Goal: Task Accomplishment & Management: Manage account settings

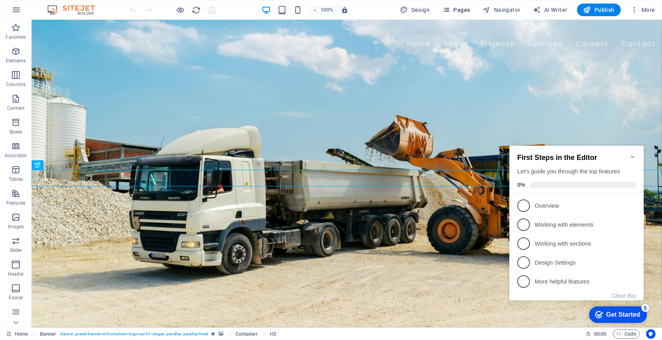
click at [462, 11] on span "Pages" at bounding box center [456, 10] width 28 height 8
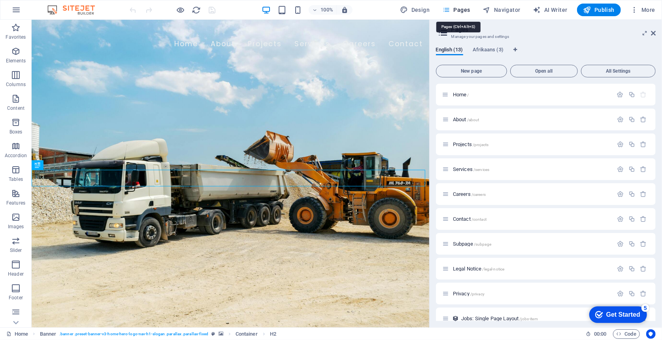
click at [464, 11] on span "Pages" at bounding box center [456, 10] width 28 height 8
drag, startPoint x: 490, startPoint y: 83, endPoint x: 475, endPoint y: 92, distance: 17.0
click at [490, 83] on div "New page Open all All Settings Home / About /about Projects /projects Services …" at bounding box center [546, 192] width 220 height 260
click at [475, 92] on p "Home /" at bounding box center [532, 94] width 158 height 5
click at [618, 95] on icon "button" at bounding box center [620, 94] width 7 height 7
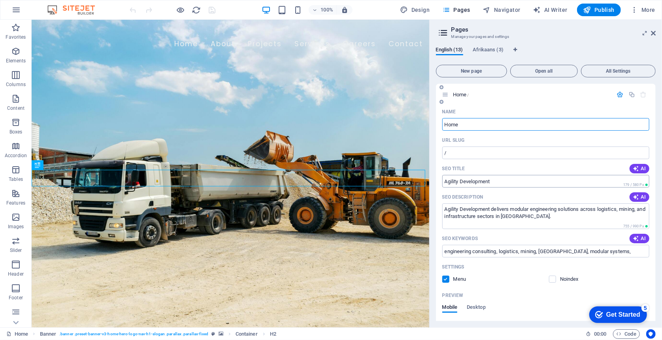
click at [518, 184] on input "Agility Development" at bounding box center [545, 181] width 207 height 13
drag, startPoint x: 563, startPoint y: 202, endPoint x: 421, endPoint y: 180, distance: 144.0
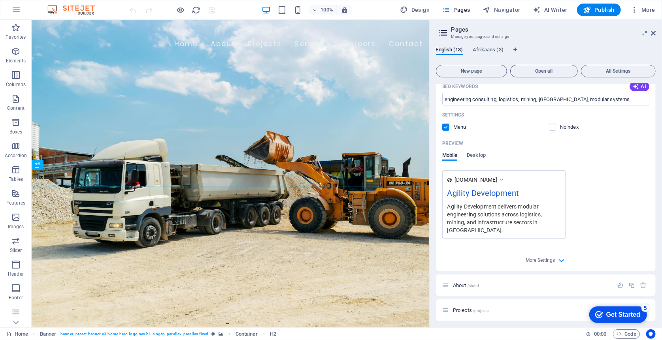
scroll to position [158, 0]
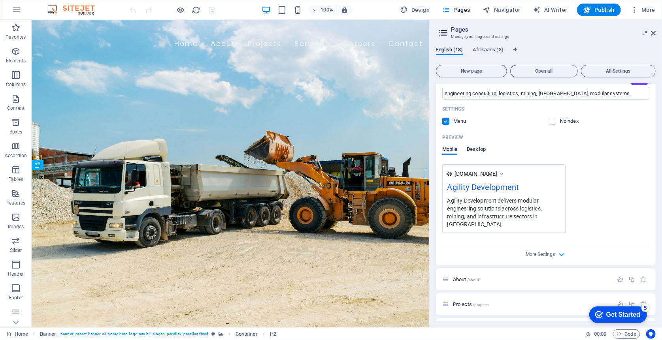
click at [473, 153] on span "Desktop" at bounding box center [476, 150] width 19 height 11
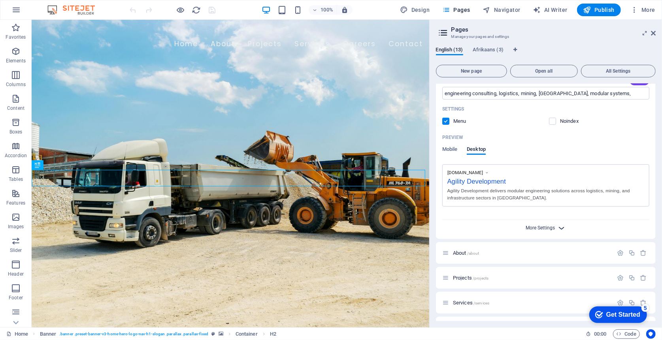
click at [532, 230] on span "More Settings" at bounding box center [540, 228] width 29 height 6
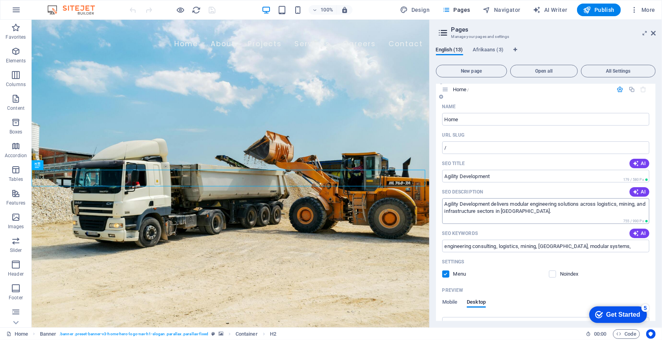
scroll to position [0, 0]
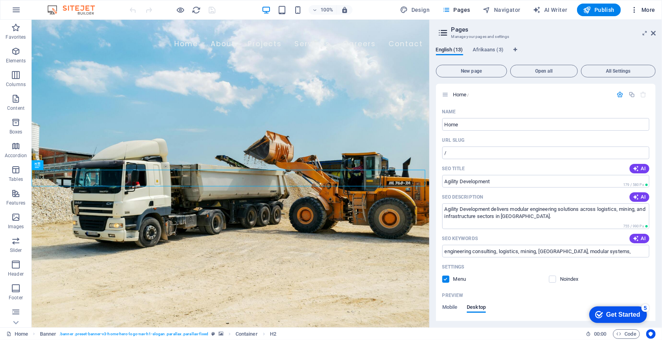
click at [649, 9] on span "More" at bounding box center [642, 10] width 25 height 8
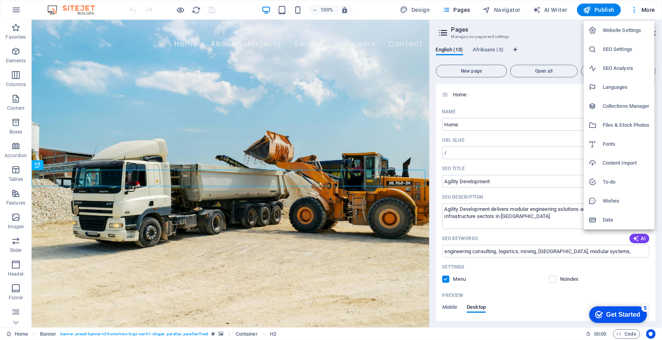
click at [623, 52] on h6 "SEO Settings" at bounding box center [626, 49] width 47 height 9
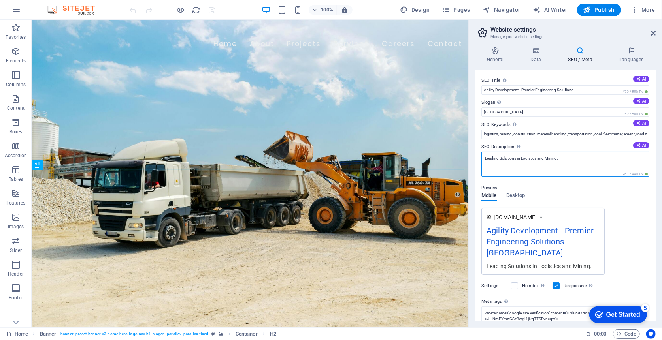
click at [558, 165] on textarea "Leading Solutions in Logistics and Mining." at bounding box center [565, 164] width 168 height 25
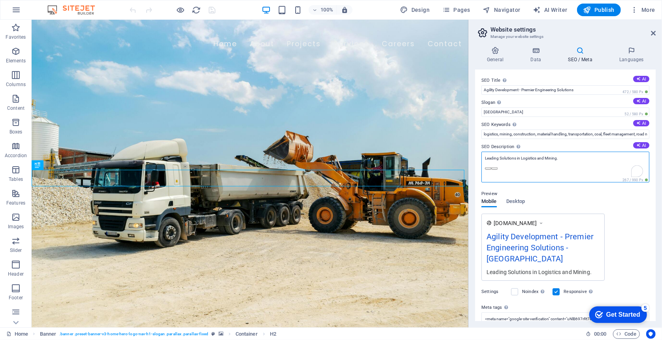
paste textarea "Agility Development empowers African industries with scalable engineering solut…"
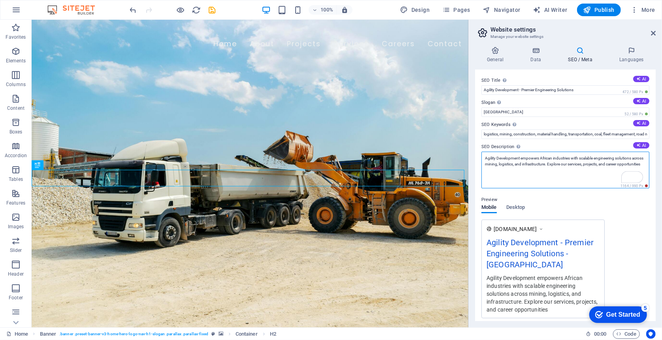
type textarea "Agility Development empowers African industries with scalable engineering solut…"
click at [573, 202] on div "Preview Mobile Desktop [DOMAIN_NAME] Agility Development - Premier Engineering …" at bounding box center [565, 254] width 168 height 130
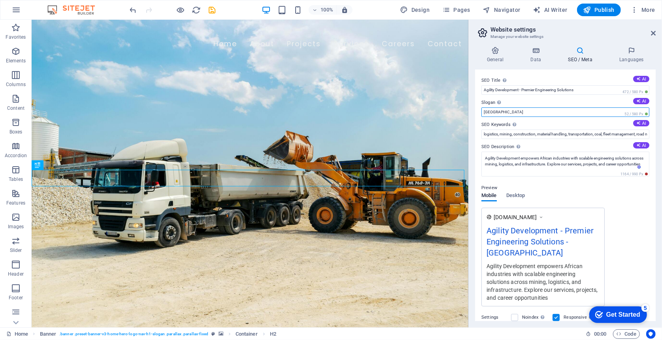
click at [496, 114] on input "[GEOGRAPHIC_DATA]" at bounding box center [565, 111] width 168 height 9
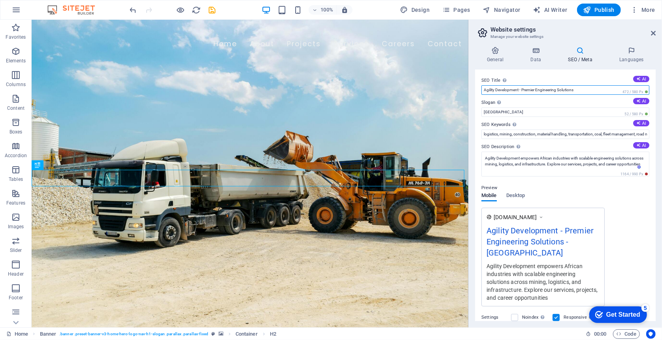
drag, startPoint x: 631, startPoint y: 107, endPoint x: 466, endPoint y: 88, distance: 166.7
paste input "| Modular Engineering for Mining, Logistics & Infrastructure"
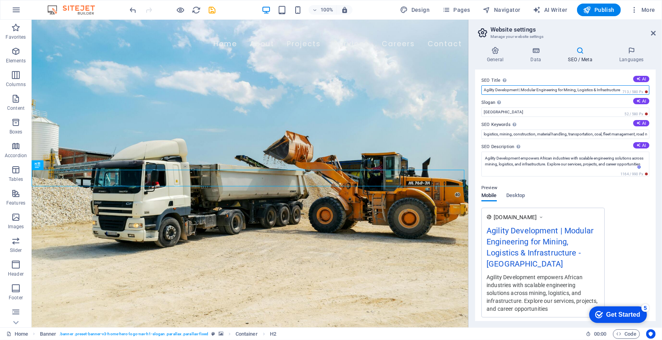
type input "Agility Development | Modular Engineering for Mining, Logistics & Infrastructure"
click at [569, 81] on label "SEO Title The title of your website - make it something that stands out in sear…" at bounding box center [565, 80] width 168 height 9
click at [569, 85] on input "Agility Development | Modular Engineering for Mining, Logistics & Infrastructure" at bounding box center [565, 89] width 168 height 9
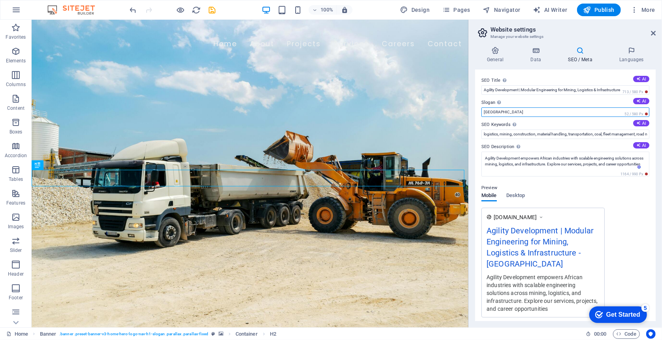
click at [519, 115] on input "[GEOGRAPHIC_DATA]" at bounding box center [565, 111] width 168 height 9
click at [516, 199] on span "Desktop" at bounding box center [515, 196] width 19 height 11
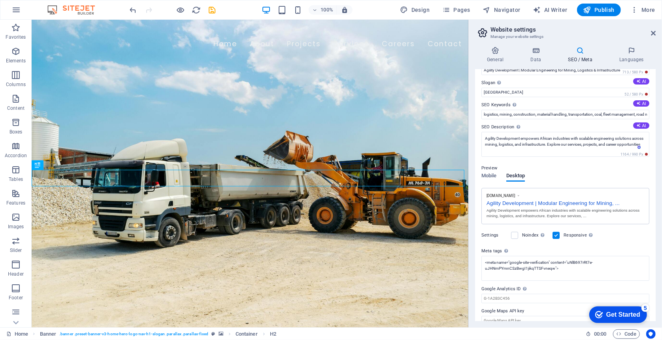
scroll to position [29, 0]
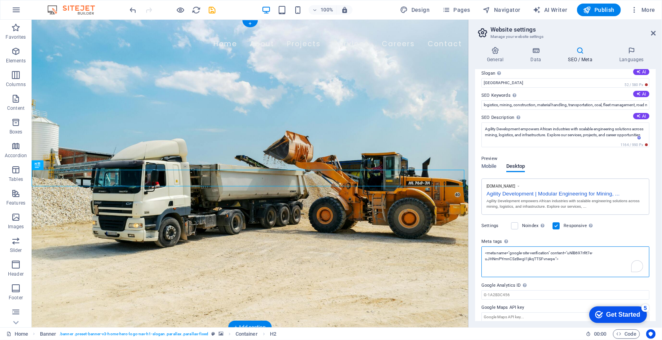
drag, startPoint x: 596, startPoint y: 277, endPoint x: 462, endPoint y: 238, distance: 139.8
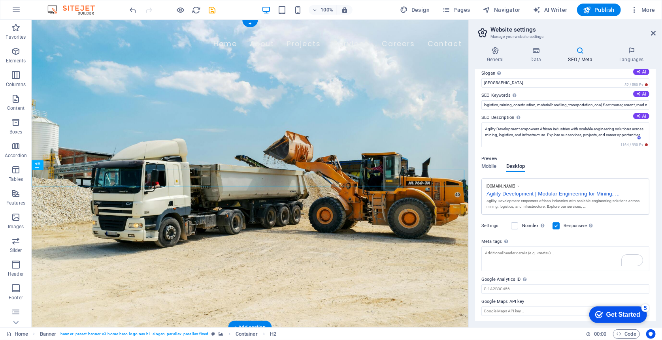
click at [416, 251] on figure at bounding box center [249, 173] width 437 height 308
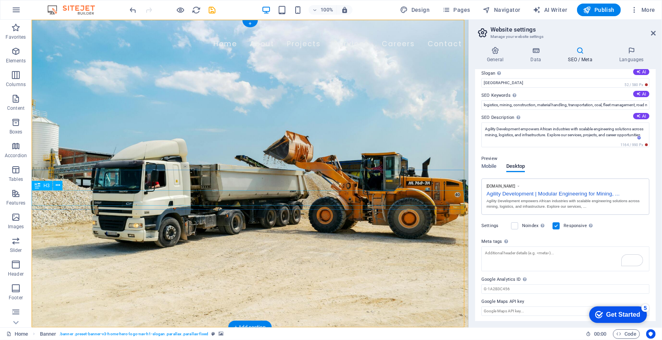
click at [96, 96] on div "Engineering Excellence in Logistics and Mining" at bounding box center [249, 87] width 437 height 15
click at [102, 96] on div "Engineering Excellence in Logistics and Mining" at bounding box center [249, 87] width 437 height 15
drag, startPoint x: 110, startPoint y: 197, endPoint x: 118, endPoint y: 197, distance: 7.5
click at [118, 96] on div "Engineering Excellence in Logistics and Mining" at bounding box center [249, 87] width 437 height 15
click at [261, 221] on figure at bounding box center [249, 173] width 437 height 308
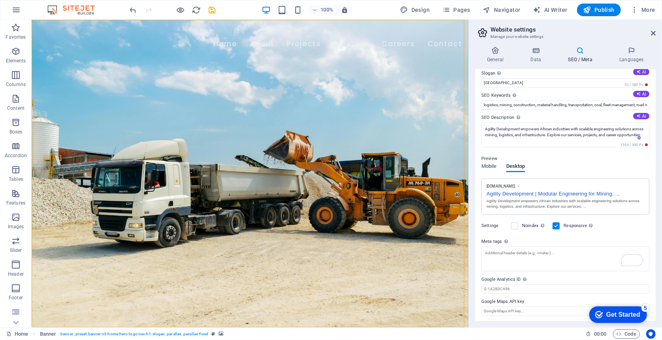
scroll to position [0, 0]
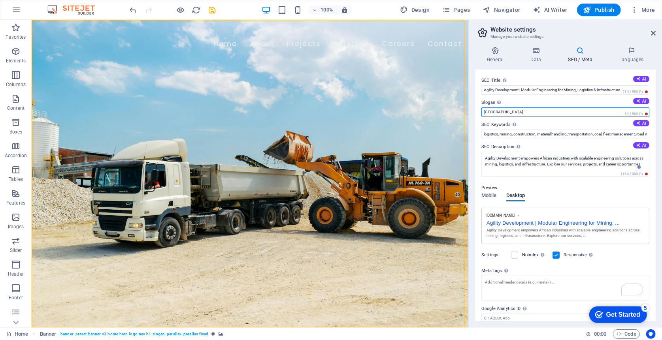
drag, startPoint x: 526, startPoint y: 128, endPoint x: 467, endPoint y: 109, distance: 62.1
paste input "Engineering Africa’s Future—Modular, Scalable, Reliable."
type input "Engineering Africa’s Future—Modular, Scalable, Reliable."
click at [594, 74] on div "SEO Title The title of your website - make it something that stands out in sear…" at bounding box center [565, 196] width 181 height 252
click at [392, 117] on figure at bounding box center [249, 173] width 437 height 308
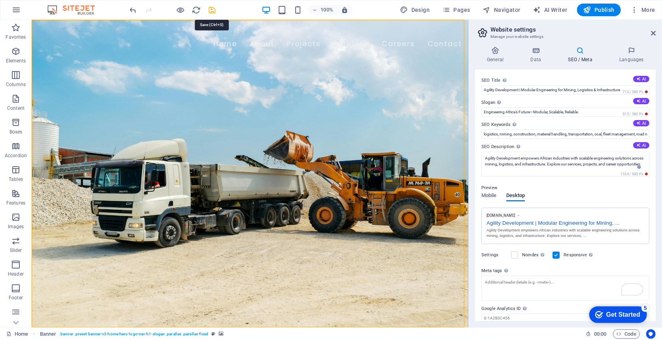
click at [215, 9] on icon "save" at bounding box center [212, 10] width 9 height 9
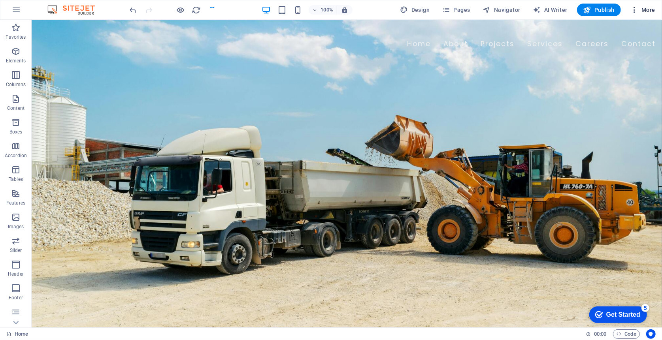
click at [646, 11] on span "More" at bounding box center [642, 10] width 25 height 8
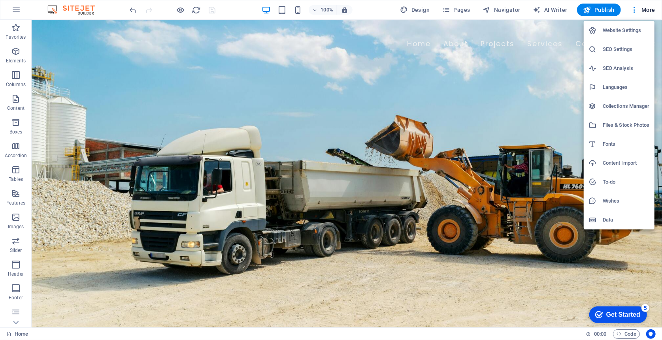
click at [446, 10] on div at bounding box center [331, 170] width 662 height 340
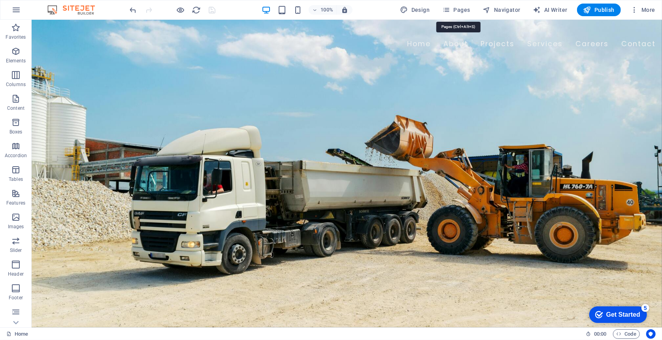
click at [462, 12] on span "Pages" at bounding box center [456, 10] width 28 height 8
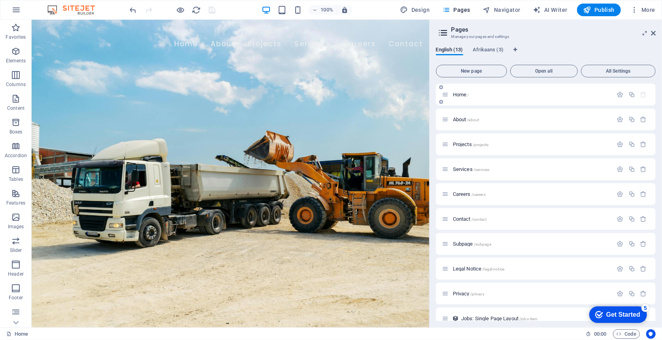
click at [471, 90] on div "Home /" at bounding box center [527, 94] width 171 height 9
click at [466, 93] on span "Home /" at bounding box center [461, 95] width 16 height 6
click at [617, 121] on icon "button" at bounding box center [620, 119] width 7 height 7
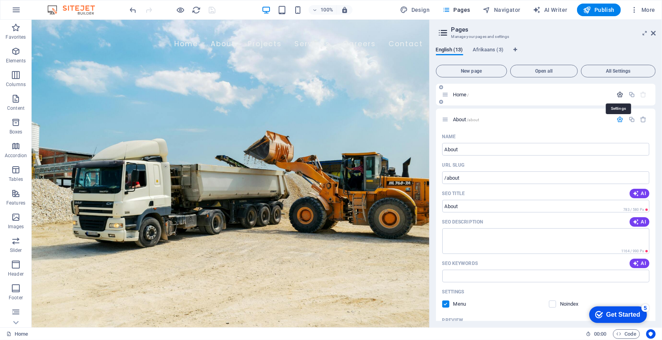
click at [617, 94] on icon "button" at bounding box center [620, 94] width 7 height 7
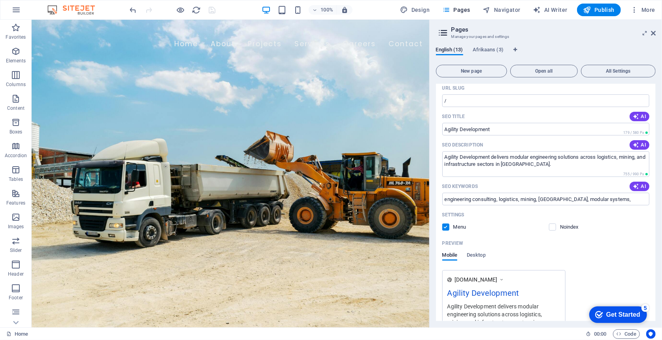
scroll to position [53, 0]
click at [449, 225] on label at bounding box center [445, 226] width 7 height 7
click at [0, 0] on input "checkbox" at bounding box center [0, 0] width 0 height 0
click at [447, 227] on label at bounding box center [445, 226] width 7 height 7
click at [0, 0] on input "checkbox" at bounding box center [0, 0] width 0 height 0
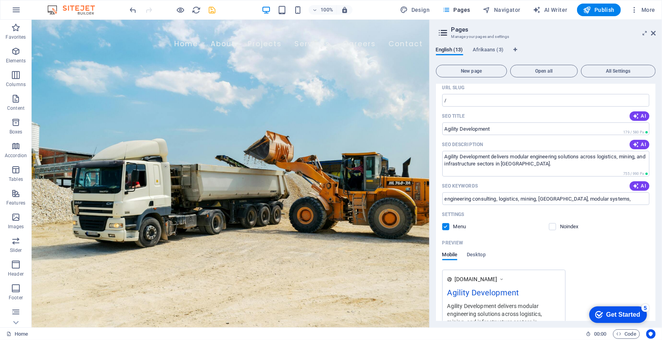
click at [473, 254] on span "Desktop" at bounding box center [476, 255] width 19 height 11
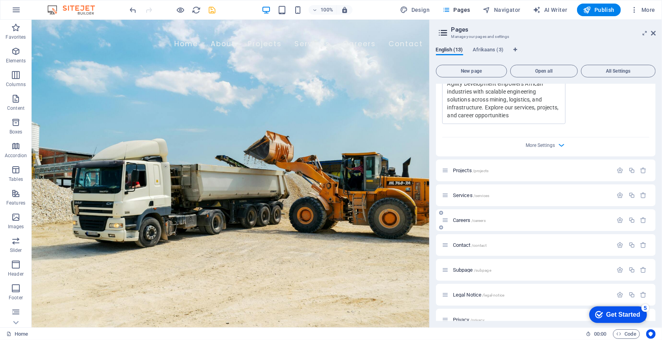
scroll to position [632, 0]
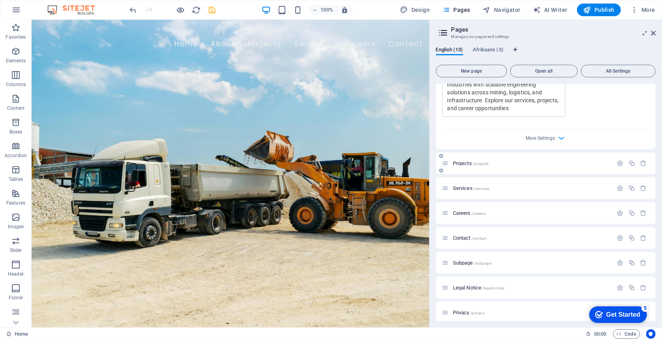
click at [482, 170] on div "Projects /projects" at bounding box center [546, 164] width 220 height 22
click at [617, 163] on icon "button" at bounding box center [620, 163] width 7 height 7
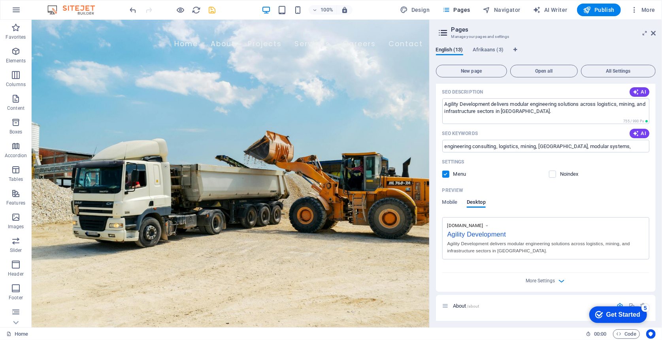
scroll to position [0, 0]
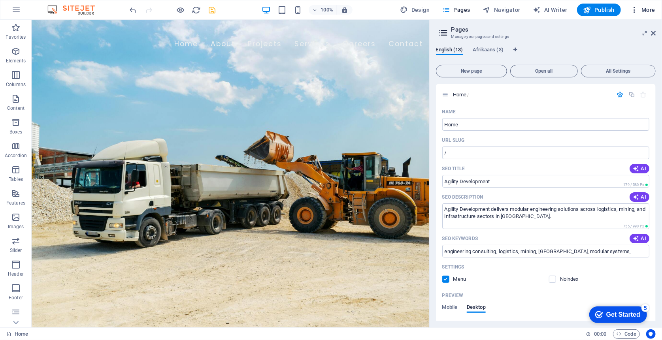
click at [642, 9] on span "More" at bounding box center [642, 10] width 25 height 8
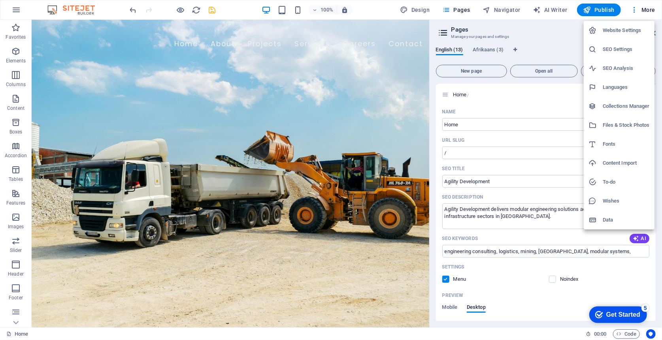
click at [619, 48] on h6 "SEO Settings" at bounding box center [626, 49] width 47 height 9
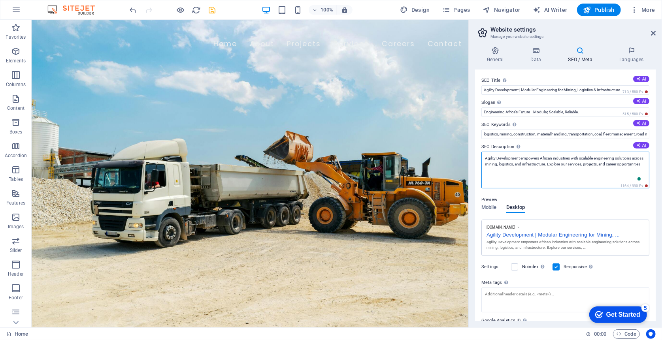
drag, startPoint x: 549, startPoint y: 190, endPoint x: 500, endPoint y: 169, distance: 53.7
click at [502, 13] on span "Navigator" at bounding box center [502, 10] width 38 height 8
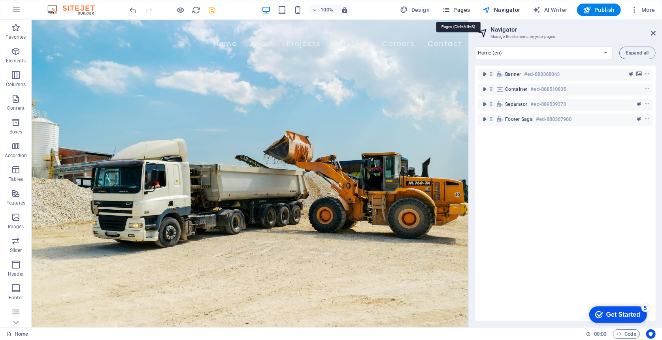
click at [466, 11] on span "Pages" at bounding box center [456, 10] width 28 height 8
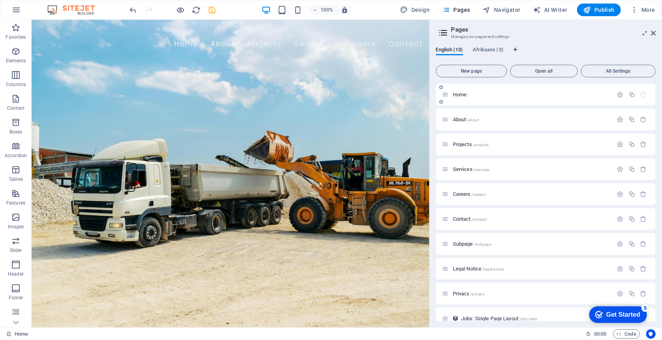
click at [481, 100] on div "Home /" at bounding box center [546, 95] width 220 height 22
click at [618, 95] on icon "button" at bounding box center [620, 94] width 7 height 7
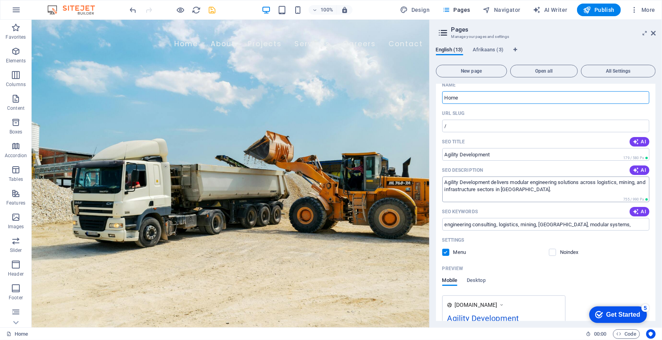
scroll to position [53, 0]
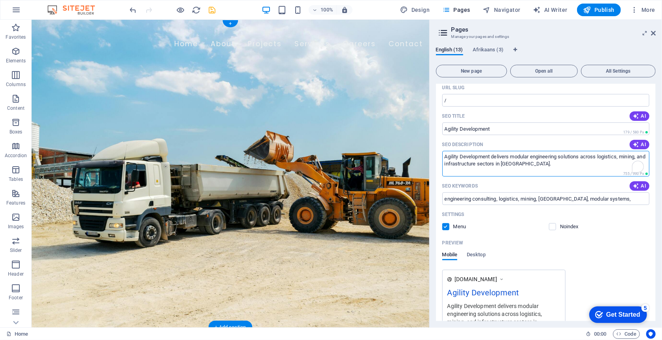
drag, startPoint x: 565, startPoint y: 191, endPoint x: 422, endPoint y: 145, distance: 149.3
click at [537, 168] on textarea "Agility Development delivers modular engineering solutions across logistics, mi…" at bounding box center [545, 164] width 207 height 26
drag, startPoint x: 576, startPoint y: 188, endPoint x: 410, endPoint y: 138, distance: 173.2
paste textarea "empowers African industries with scalable engineering solutions across mining, …"
type textarea "Agility Development empowers African industries with scalable engineering solut…"
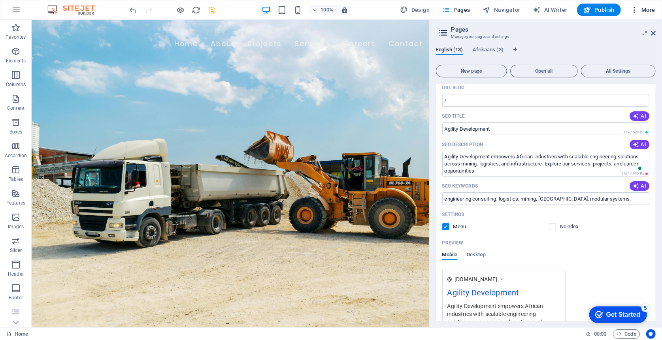
click at [643, 11] on span "More" at bounding box center [642, 10] width 25 height 8
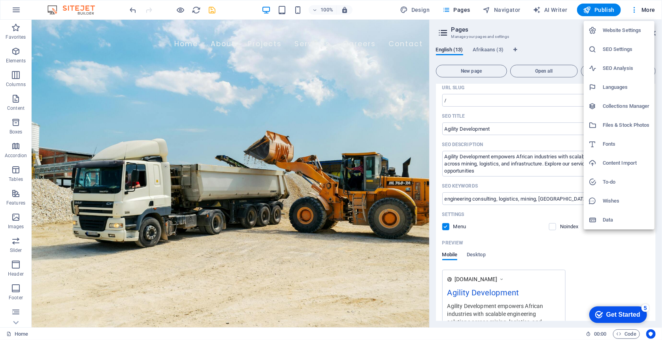
click at [623, 33] on h6 "Website Settings" at bounding box center [626, 30] width 47 height 9
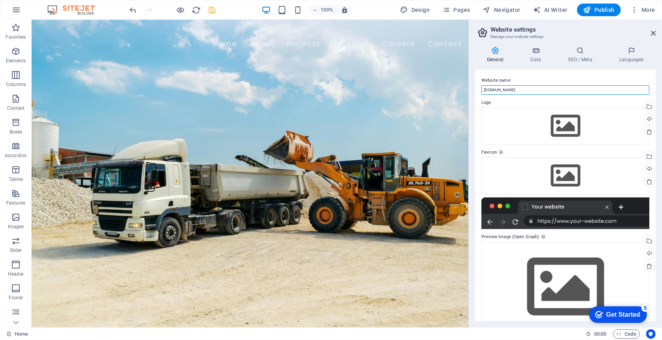
click at [541, 90] on input "[DOMAIN_NAME]" at bounding box center [565, 89] width 168 height 9
drag, startPoint x: 579, startPoint y: 108, endPoint x: 452, endPoint y: 89, distance: 129.2
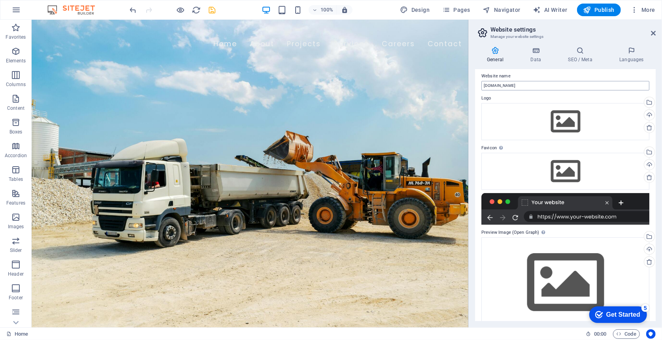
scroll to position [0, 0]
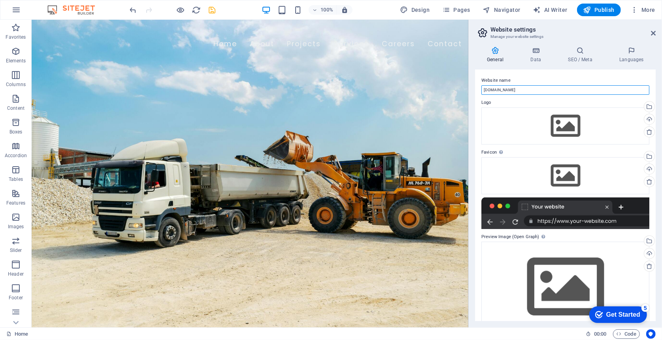
click at [533, 93] on input "[DOMAIN_NAME]" at bounding box center [565, 89] width 168 height 9
drag, startPoint x: 535, startPoint y: 93, endPoint x: 481, endPoint y: 92, distance: 53.4
click at [481, 92] on input "[DOMAIN_NAME]" at bounding box center [565, 89] width 168 height 9
type input "a"
type input "Agility Development"
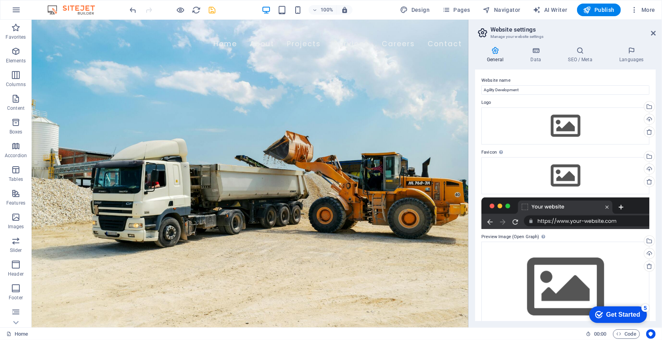
click at [501, 104] on label "Logo" at bounding box center [565, 102] width 168 height 9
click at [586, 59] on h4 "SEO / Meta" at bounding box center [581, 55] width 51 height 17
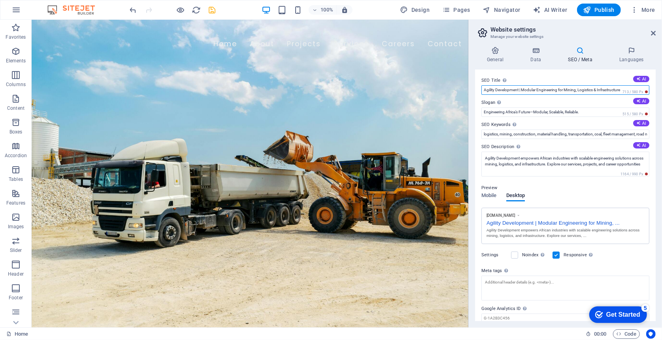
drag, startPoint x: 484, startPoint y: 91, endPoint x: 701, endPoint y: 91, distance: 217.3
click at [662, 91] on html "[DOMAIN_NAME] Home (en) Favorites Elements Columns Content Boxes Accordion Tabl…" at bounding box center [331, 170] width 662 height 340
click at [466, 12] on span "Pages" at bounding box center [456, 10] width 28 height 8
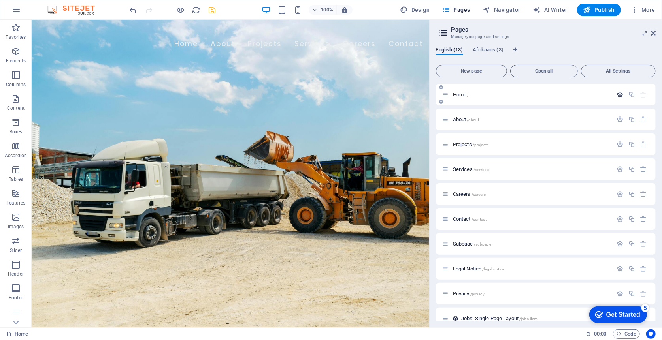
click at [619, 96] on icon "button" at bounding box center [620, 94] width 7 height 7
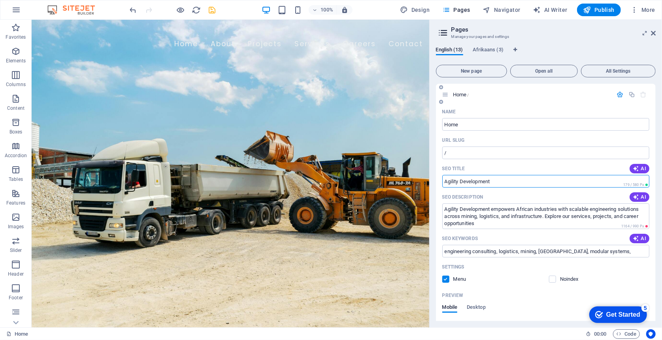
click at [510, 183] on input "Agility Development" at bounding box center [545, 181] width 207 height 13
drag, startPoint x: 554, startPoint y: 204, endPoint x: 424, endPoint y: 183, distance: 132.0
paste input "| Modular Engineering for Mining, Logistics & Infrastructure"
type input "Agility Development | Modular Engineering for Mining, Logistics & Infrastructure"
click at [564, 164] on div "SEO Title AI" at bounding box center [545, 168] width 207 height 13
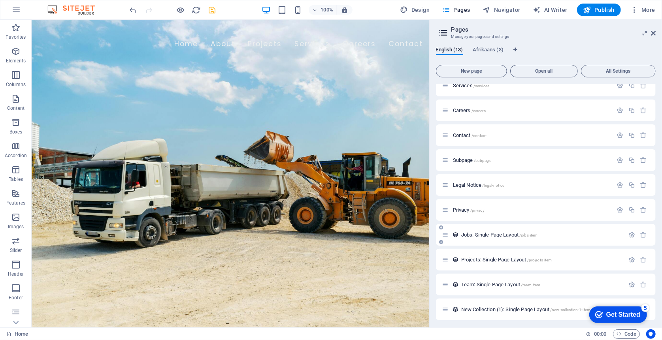
scroll to position [434, 0]
click at [357, 76] on figure at bounding box center [230, 173] width 398 height 308
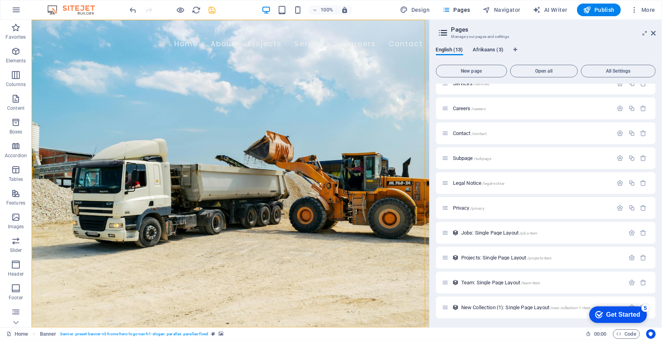
click at [492, 50] on span "Afrikaans (3)" at bounding box center [488, 50] width 31 height 11
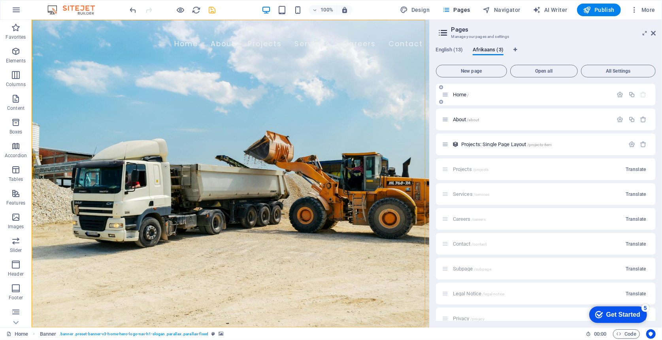
click at [465, 99] on div "Home /" at bounding box center [546, 95] width 220 height 22
click at [618, 93] on icon "button" at bounding box center [620, 94] width 7 height 7
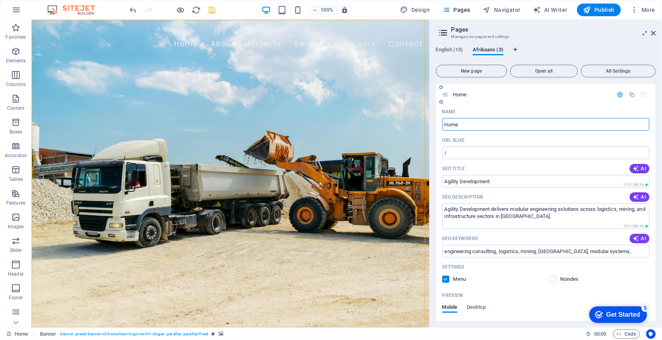
click at [445, 96] on icon at bounding box center [445, 94] width 7 height 7
click at [617, 94] on icon "button" at bounding box center [620, 94] width 7 height 7
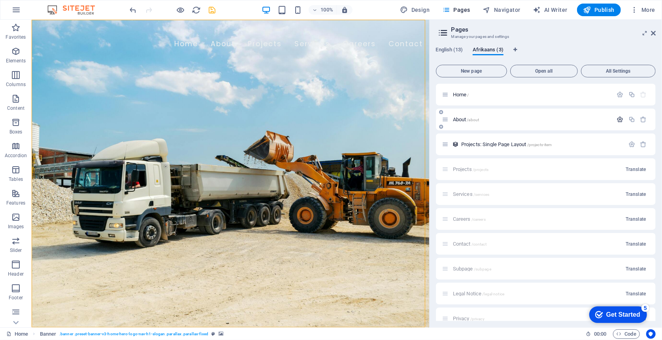
click at [617, 121] on icon "button" at bounding box center [620, 119] width 7 height 7
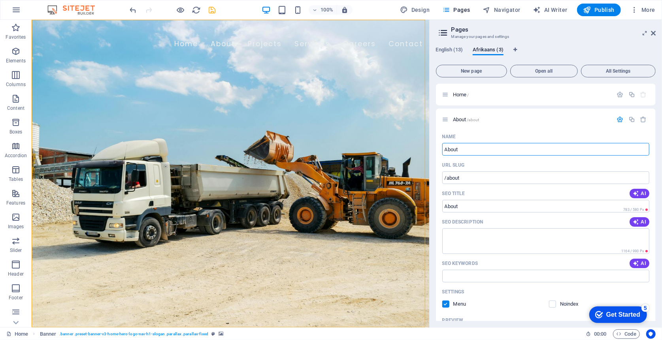
click at [563, 52] on div "English (13) Afrikaans (3)" at bounding box center [546, 54] width 220 height 15
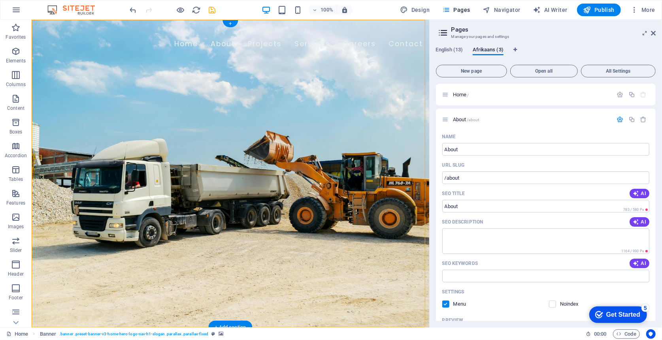
click at [328, 113] on figure at bounding box center [230, 173] width 398 height 308
click at [212, 10] on icon "save" at bounding box center [212, 10] width 9 height 9
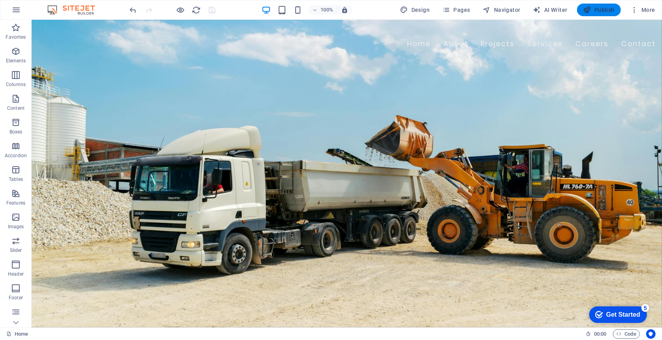
click at [609, 11] on span "Publish" at bounding box center [598, 10] width 31 height 8
